Goal: Task Accomplishment & Management: Complete application form

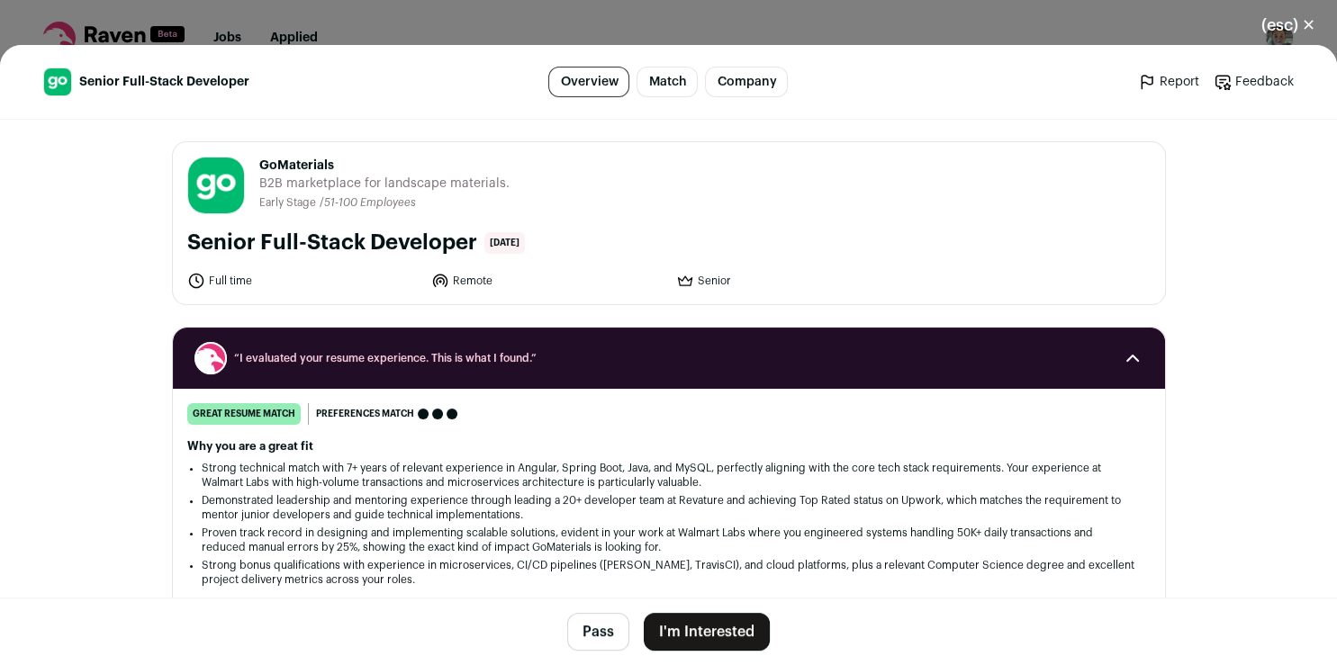
click at [698, 635] on button "I'm Interested" at bounding box center [707, 632] width 126 height 38
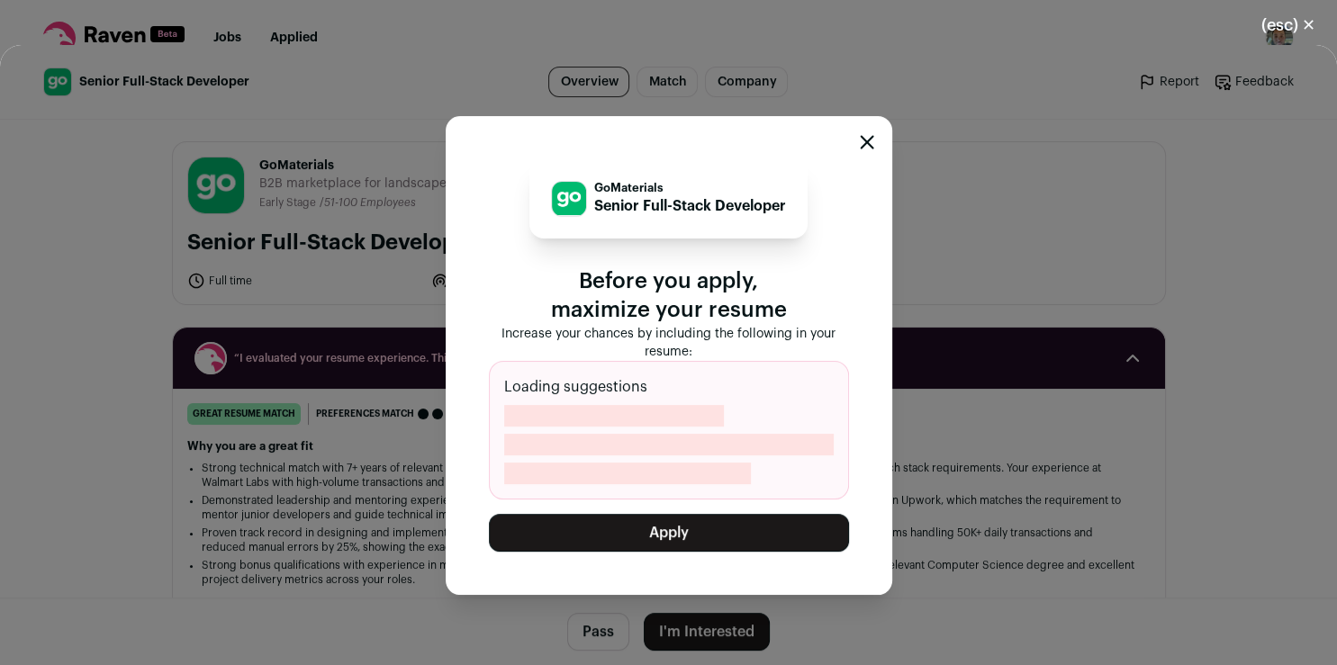
click at [729, 532] on button "Apply" at bounding box center [669, 533] width 360 height 38
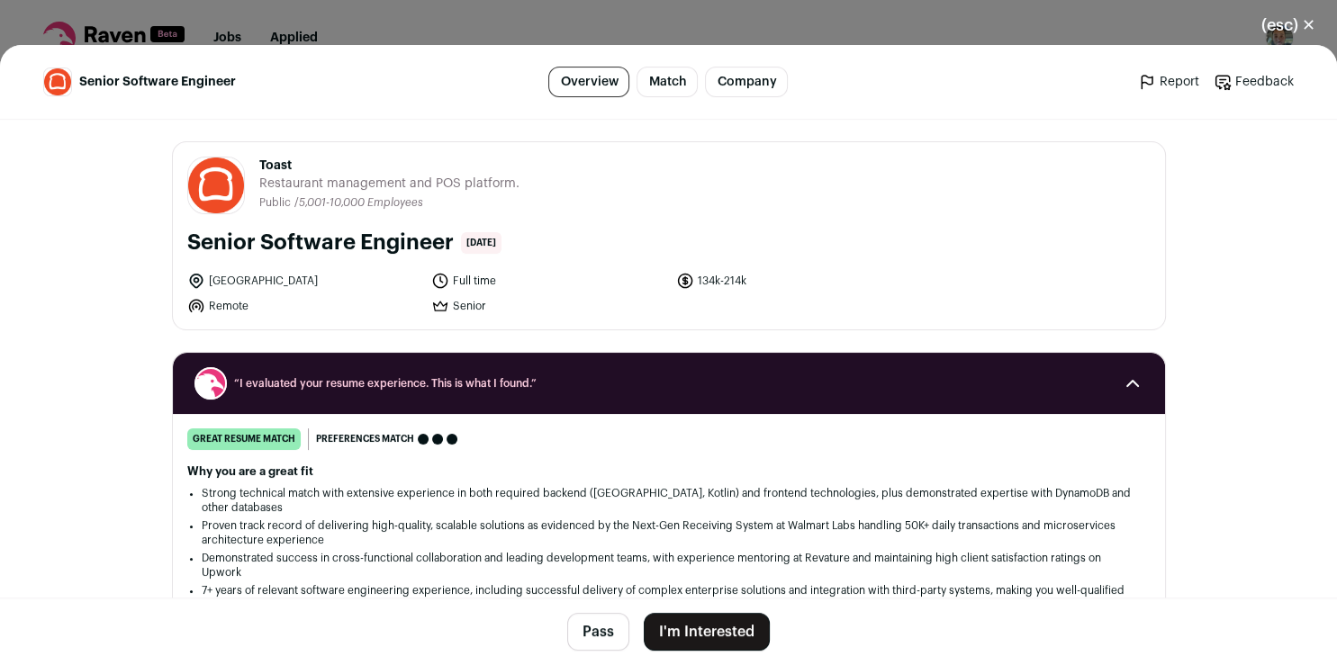
click at [689, 628] on button "I'm Interested" at bounding box center [707, 632] width 126 height 38
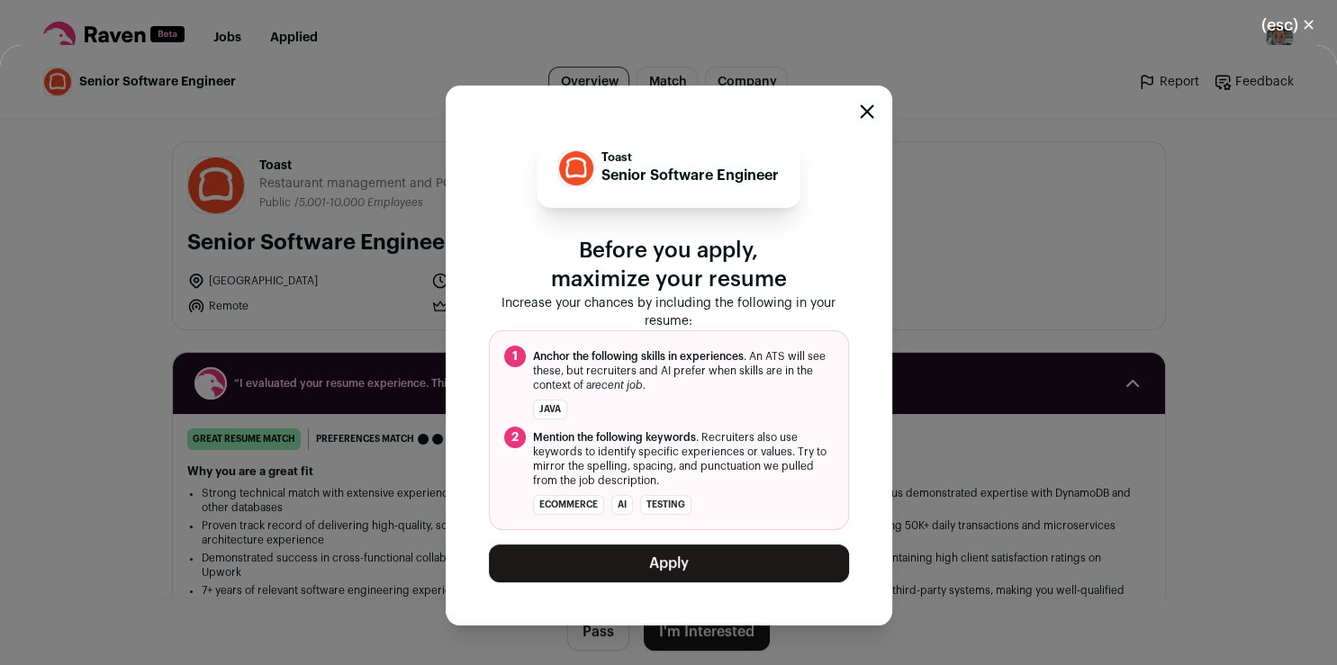
click at [758, 563] on button "Apply" at bounding box center [669, 564] width 360 height 38
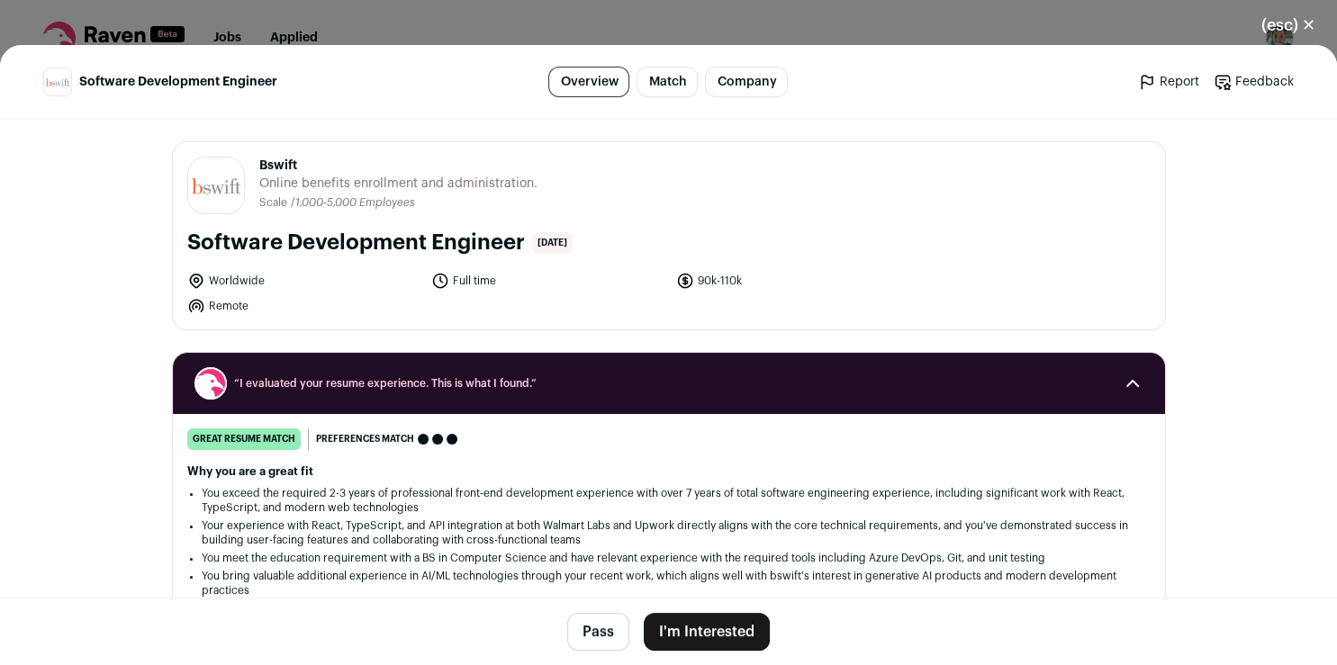
click at [683, 637] on button "I'm Interested" at bounding box center [707, 632] width 126 height 38
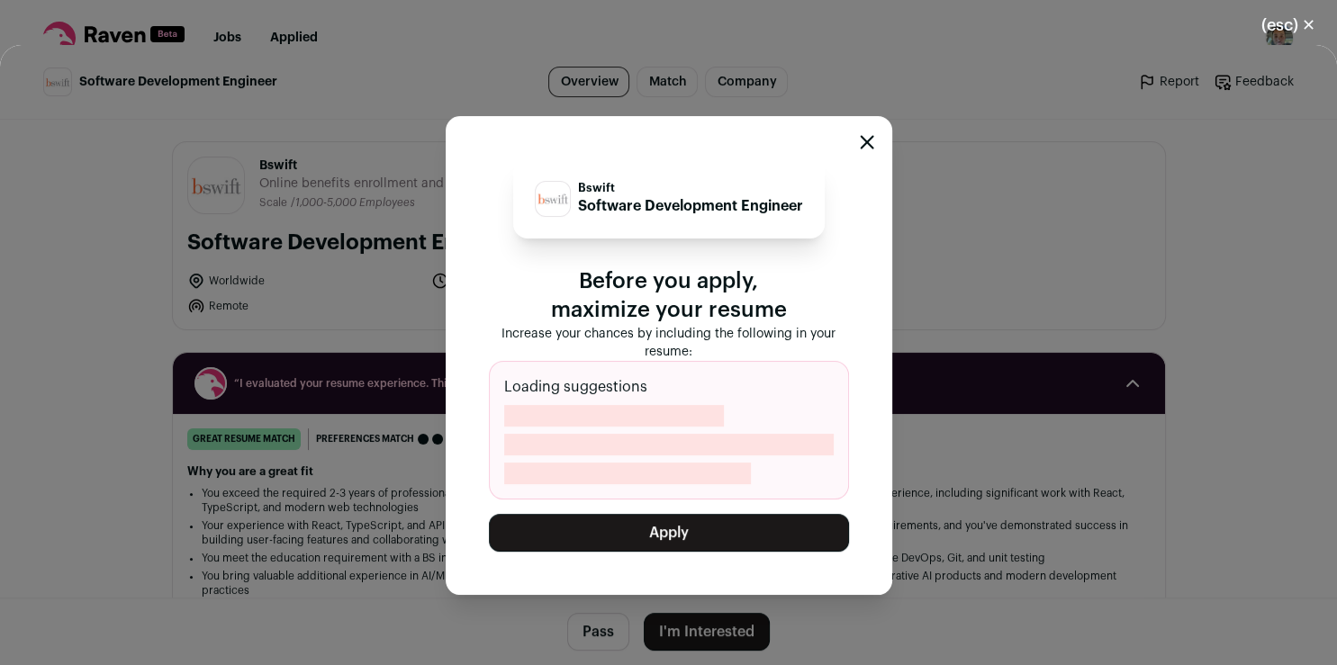
click at [699, 522] on button "Apply" at bounding box center [669, 533] width 360 height 38
